Goal: Transaction & Acquisition: Purchase product/service

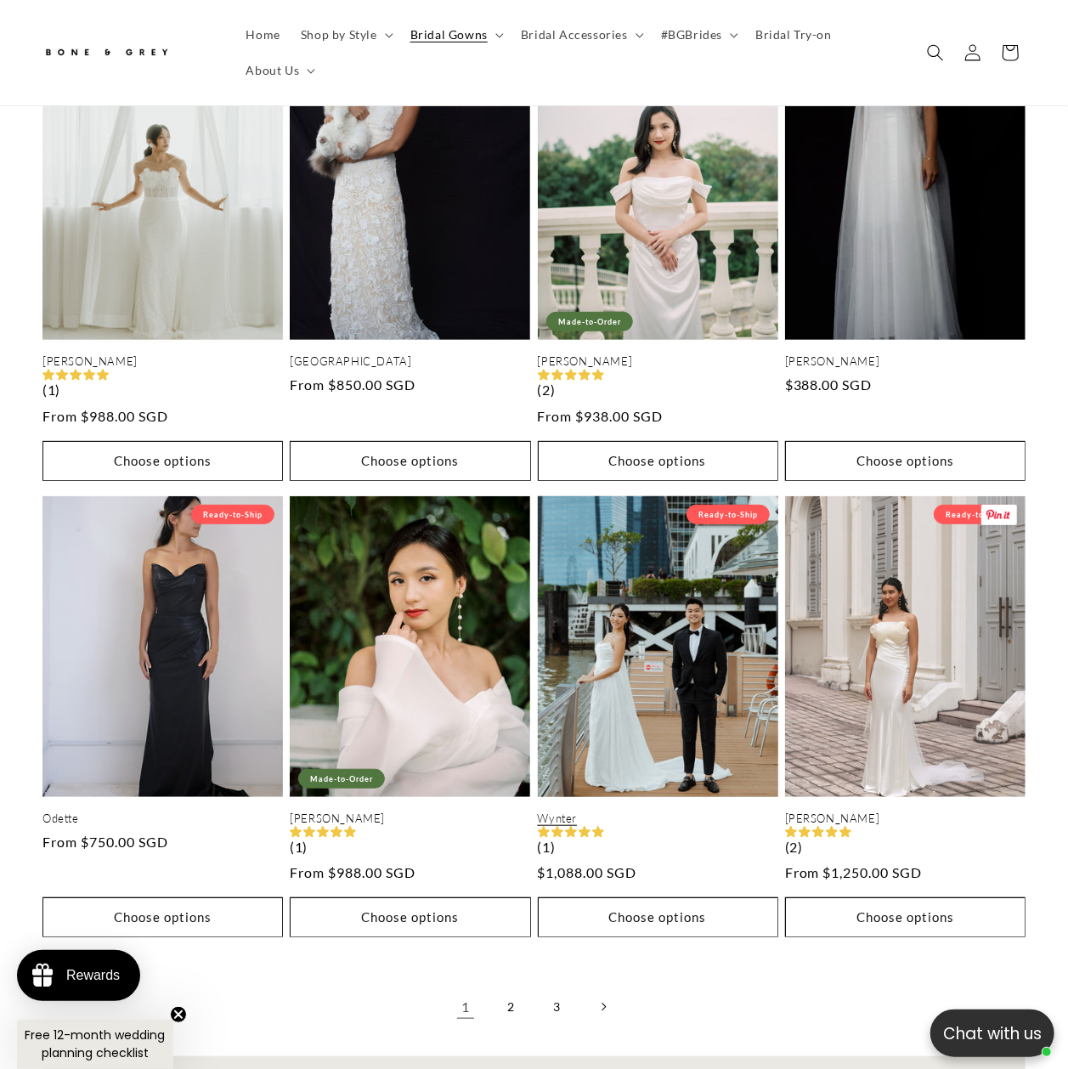
scroll to position [0, 351]
click at [647, 811] on link "Wynter" at bounding box center [658, 818] width 240 height 14
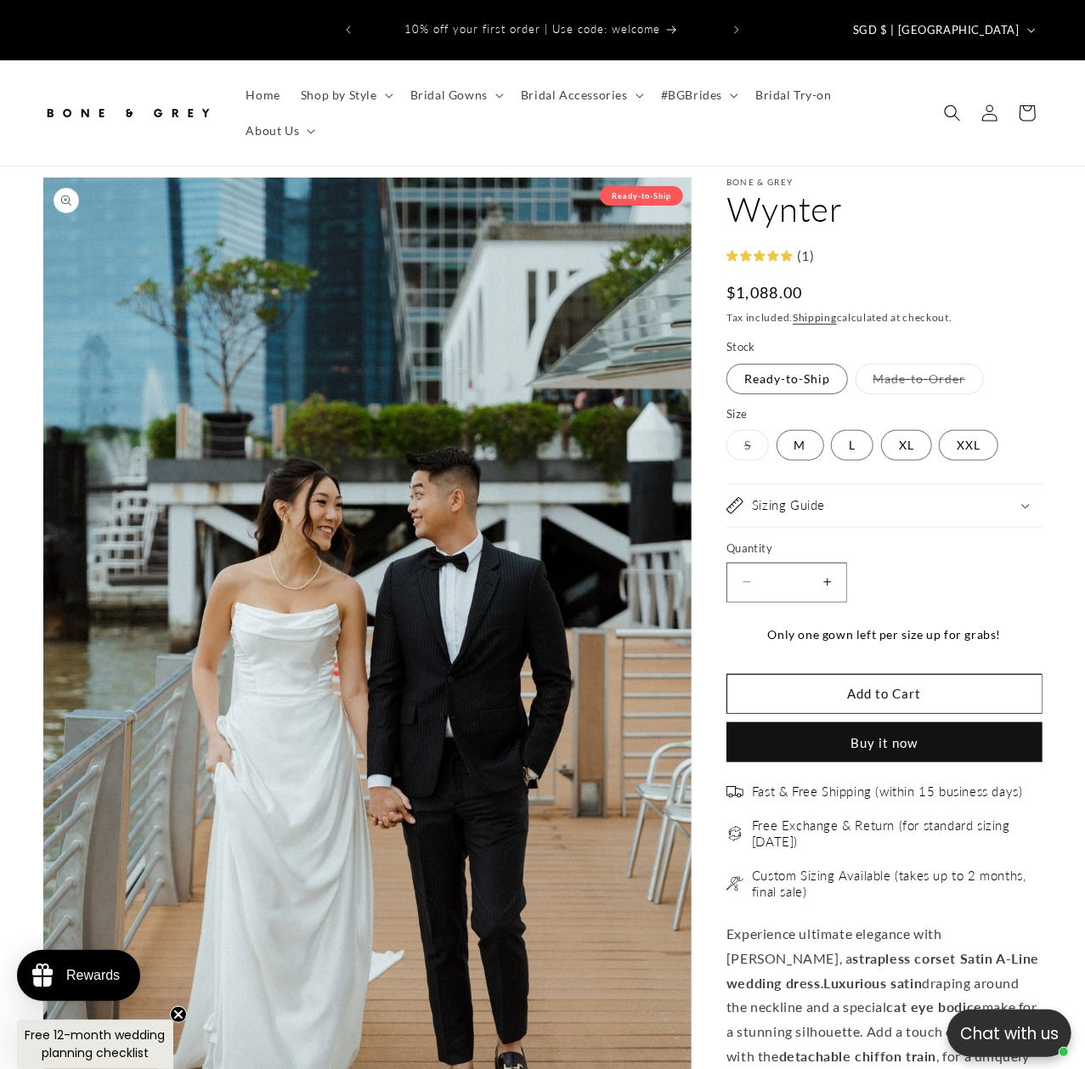
scroll to position [17, 0]
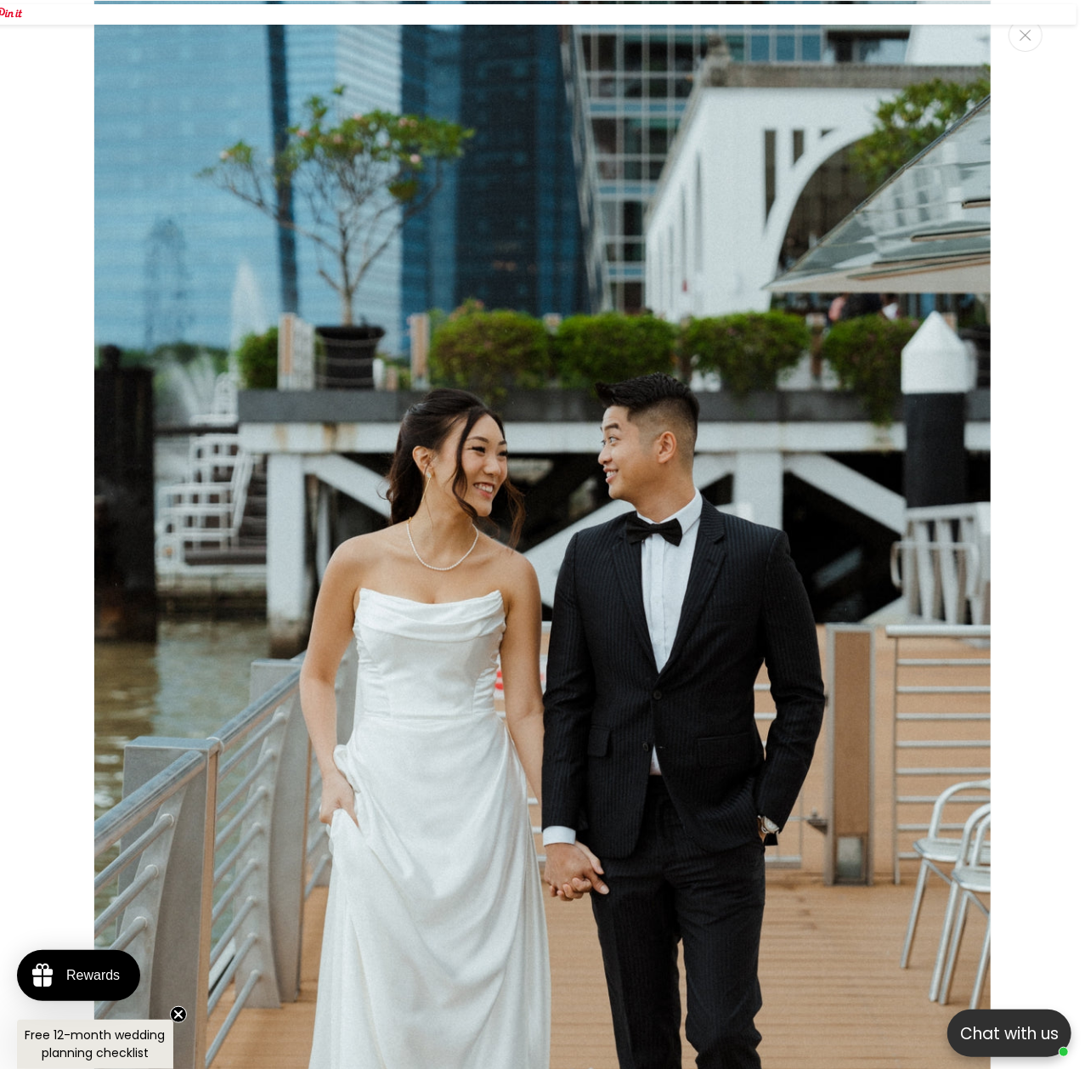
click at [515, 686] on img "Media gallery" at bounding box center [542, 673] width 898 height 1347
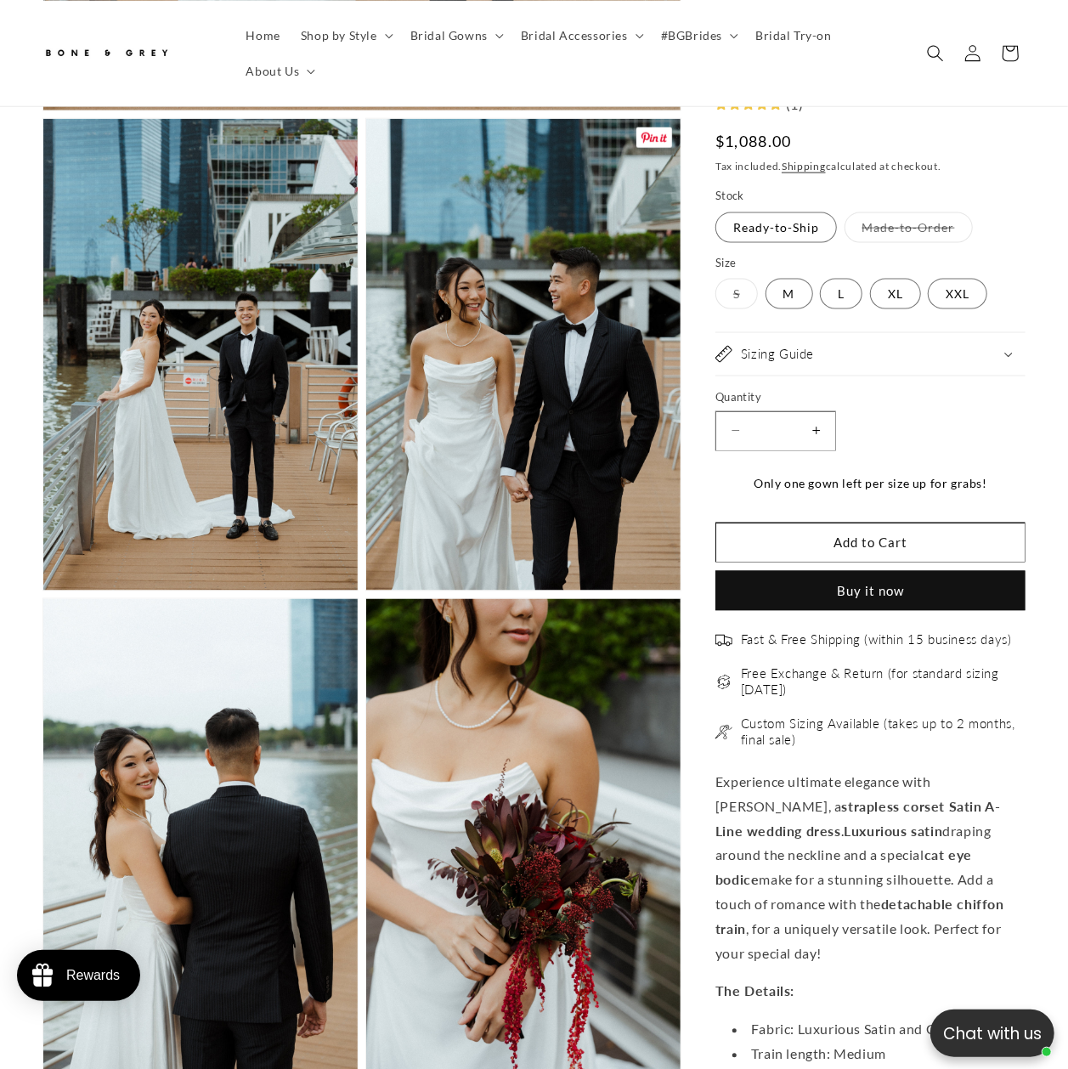
scroll to position [1138, 0]
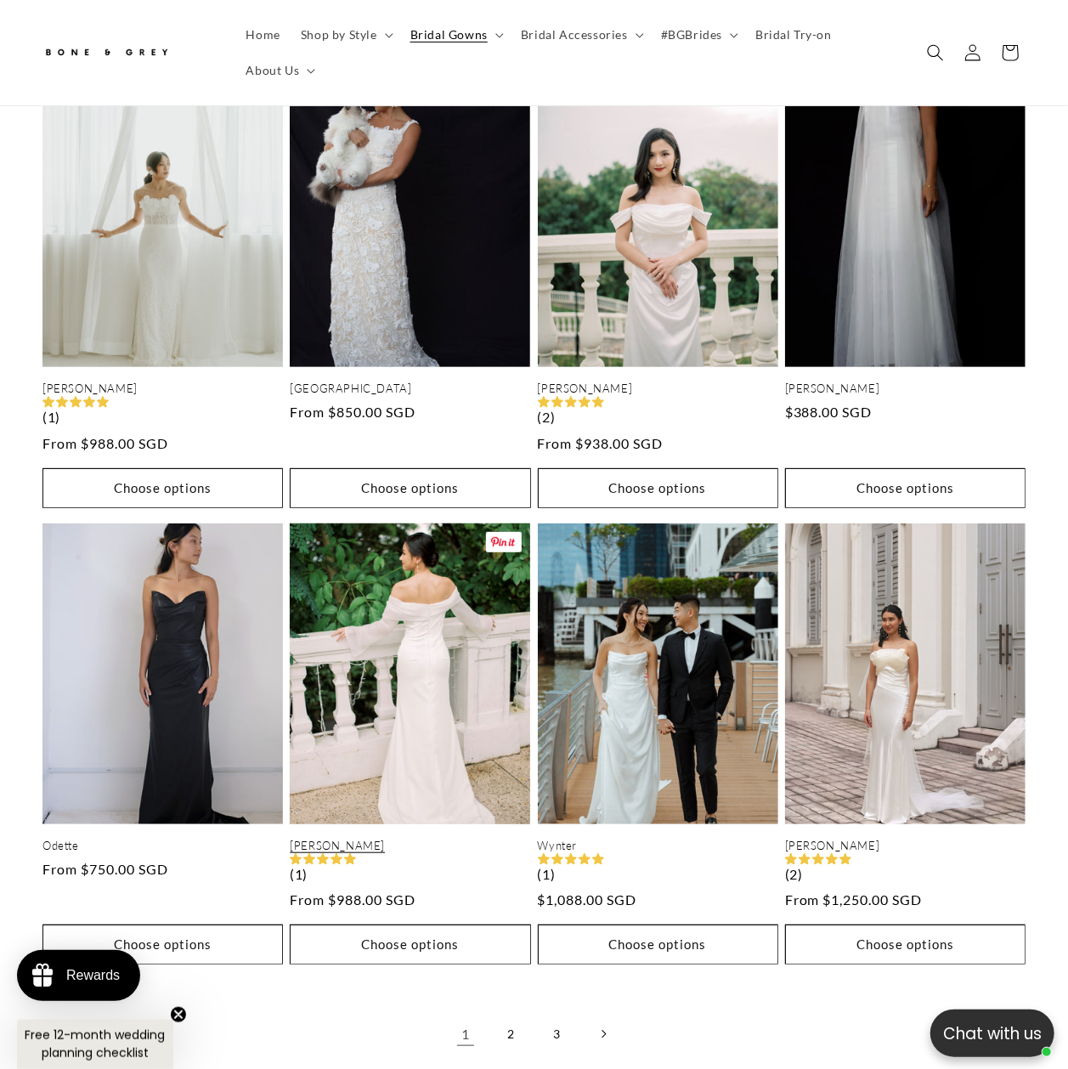
scroll to position [3371, 0]
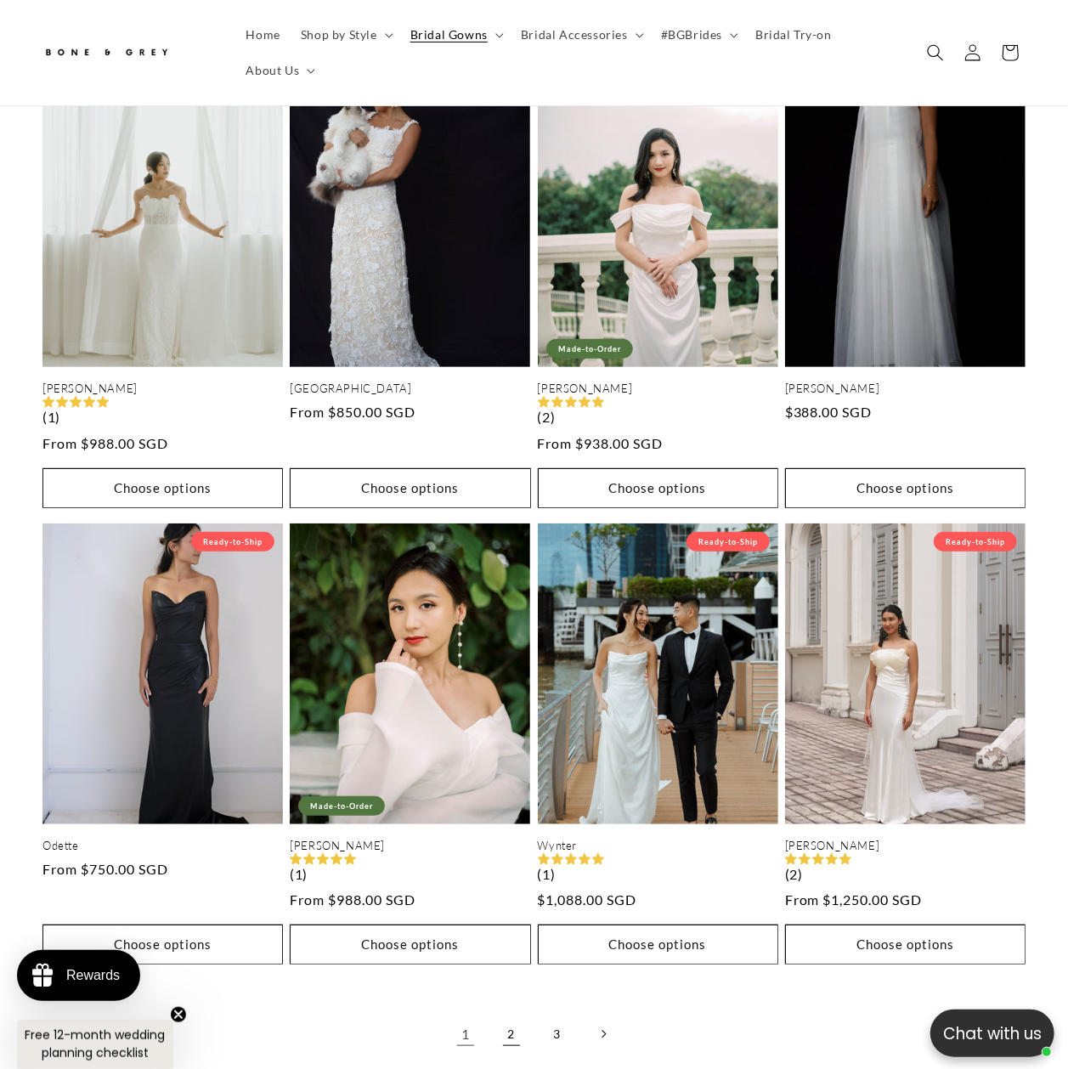
click at [515, 1015] on link "2" at bounding box center [511, 1033] width 37 height 37
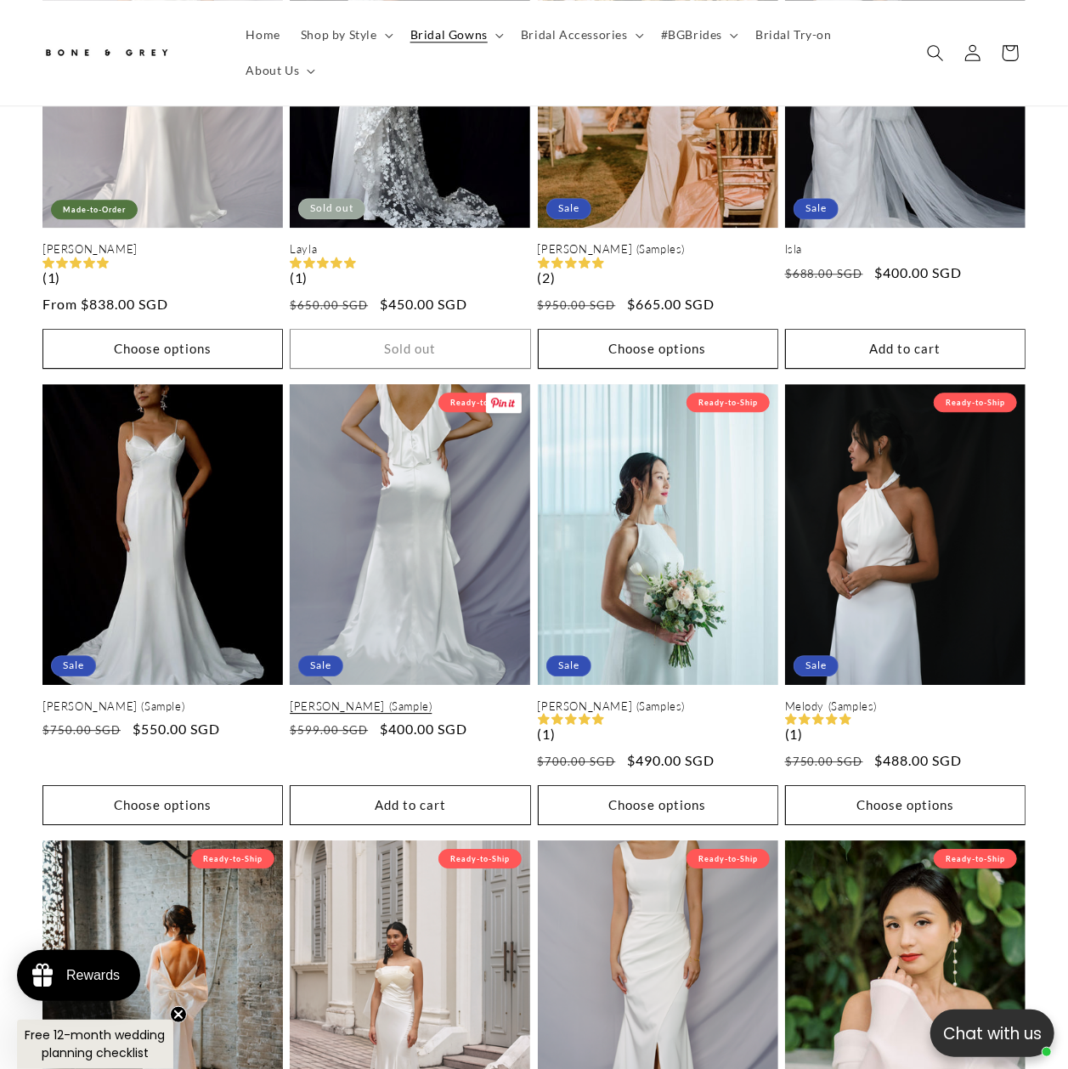
scroll to position [2152, 0]
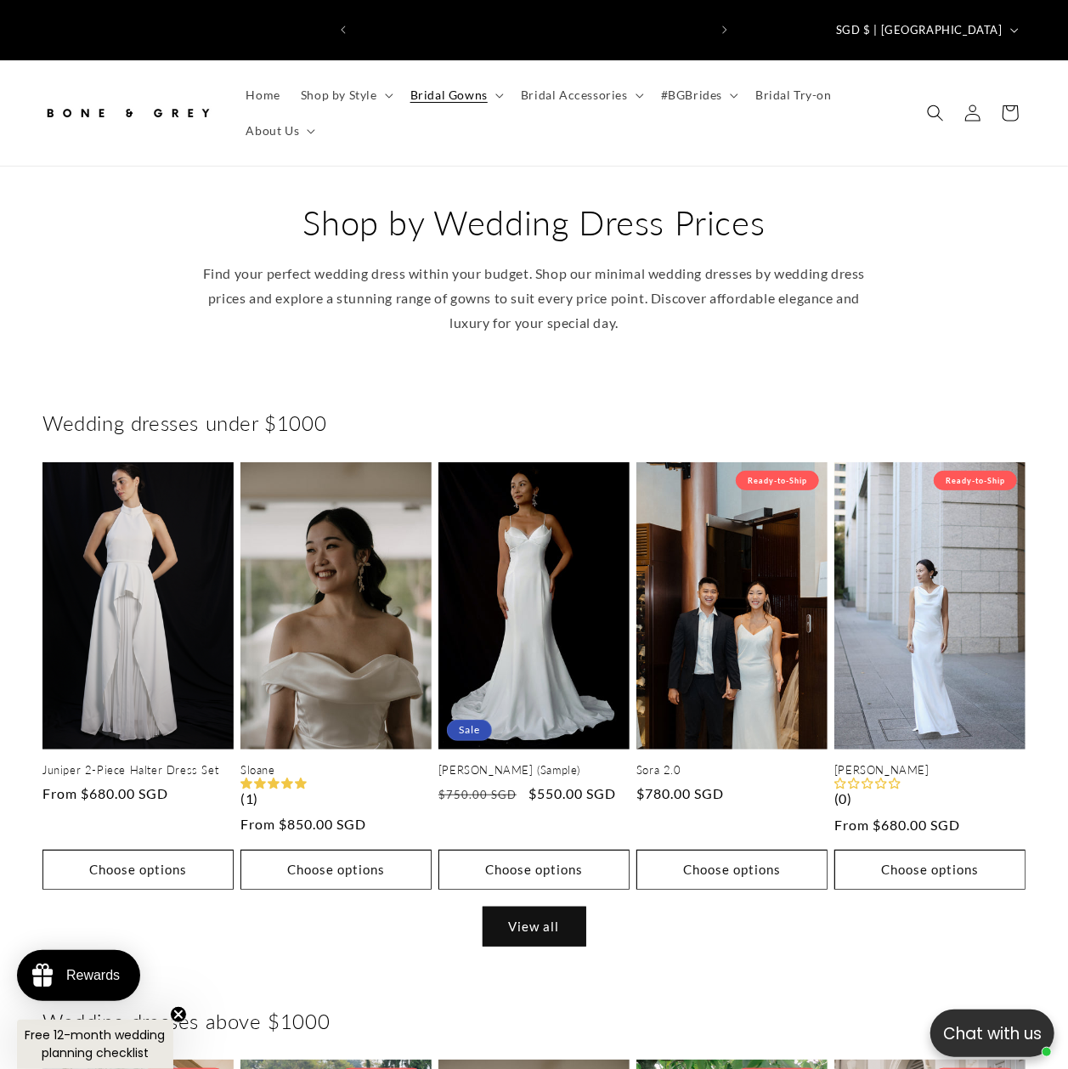
scroll to position [0, 701]
